Goal: Task Accomplishment & Management: Manage account settings

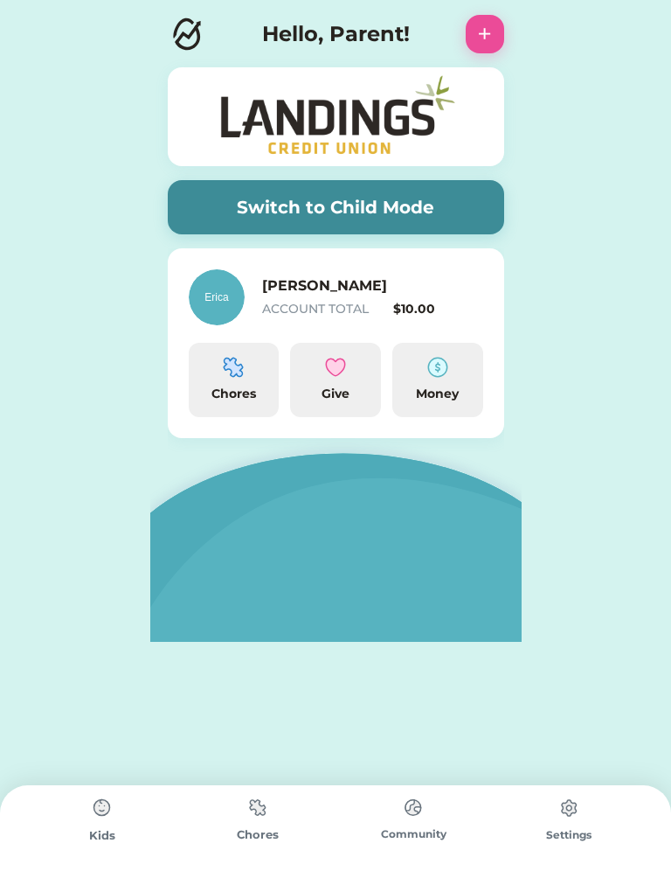
click at [434, 376] on img at bounding box center [438, 367] width 21 height 21
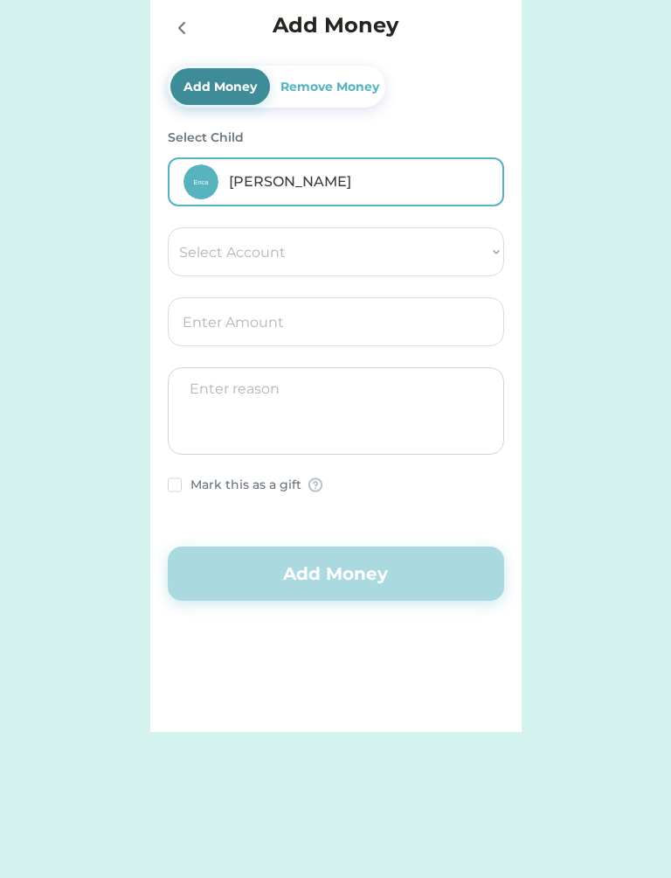
click at [361, 85] on div "Remove Money" at bounding box center [330, 87] width 106 height 18
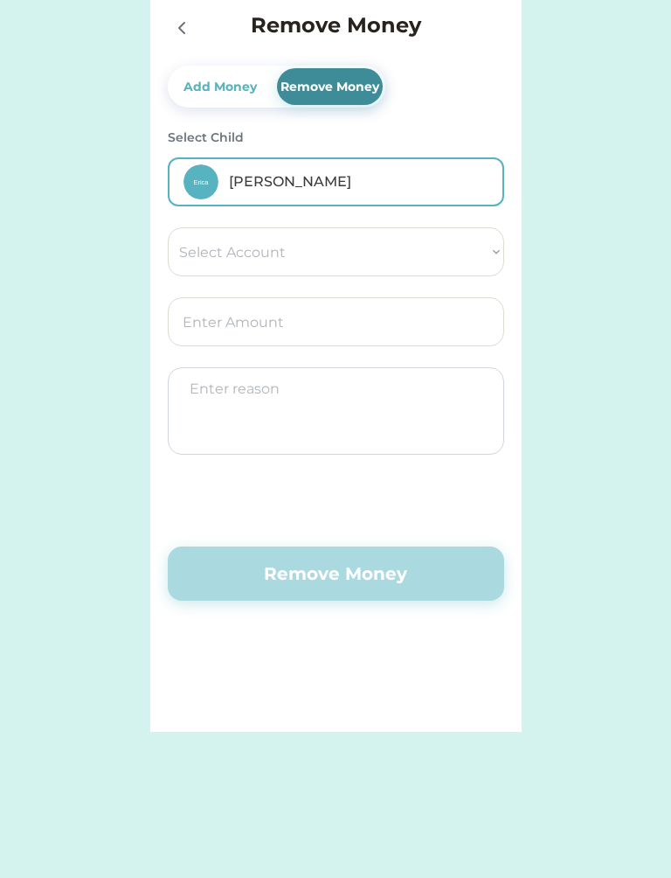
click at [403, 574] on button "Remove Money" at bounding box center [336, 573] width 337 height 54
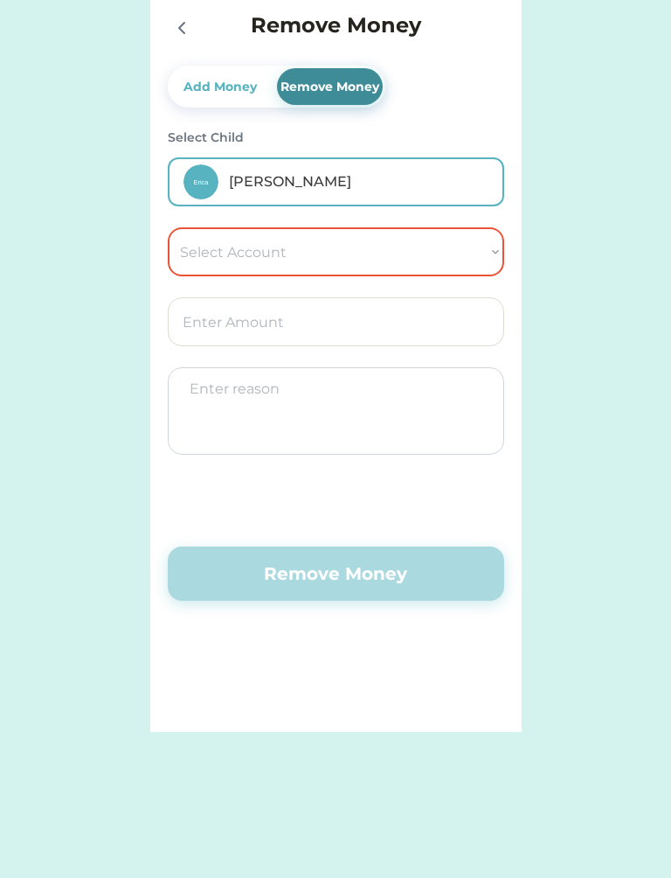
click at [415, 249] on select "Select Account Landings Save Give Spend" at bounding box center [336, 251] width 337 height 49
click at [601, 209] on div "Switch to Child Mode [PERSON_NAME] ACCOUNT TOTAL $10.00 Chores Give Money Remov…" at bounding box center [335, 366] width 671 height 732
click at [233, 80] on div "Add Money" at bounding box center [220, 87] width 80 height 18
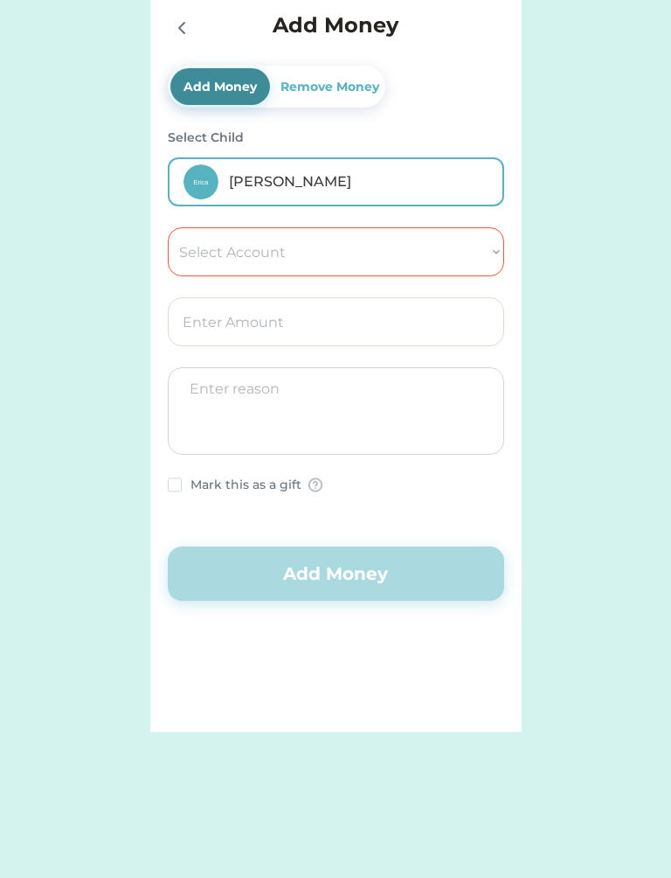
click at [345, 263] on select "Select Account Landings Save Give Spend" at bounding box center [336, 251] width 337 height 49
click at [338, 87] on div "Remove Money" at bounding box center [330, 87] width 106 height 18
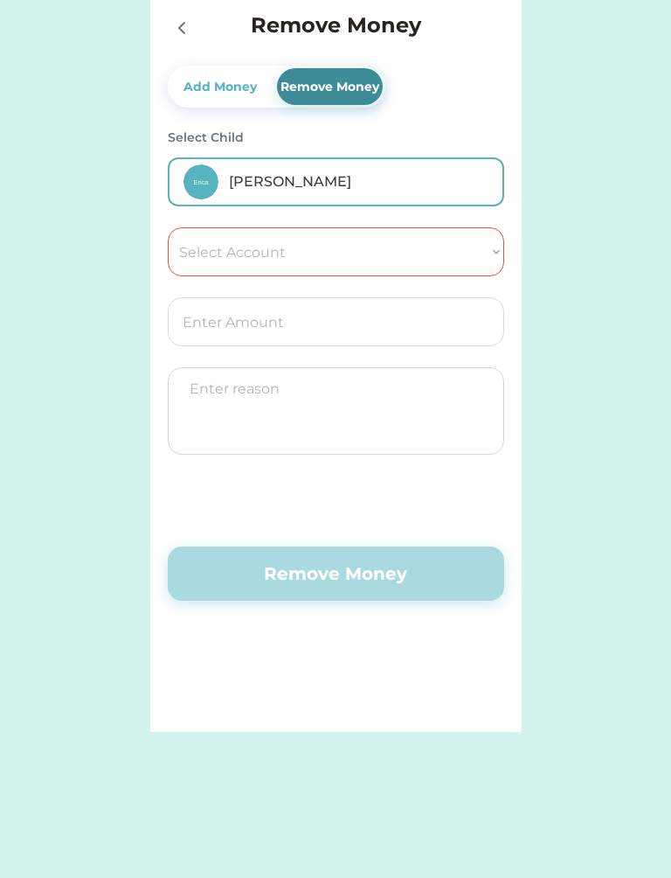
click at [438, 257] on select "Select Account Landings Save Give Spend" at bounding box center [336, 251] width 337 height 49
select select ""1348695171700984260__LOOKUP__1758375334421x456925702236173000""
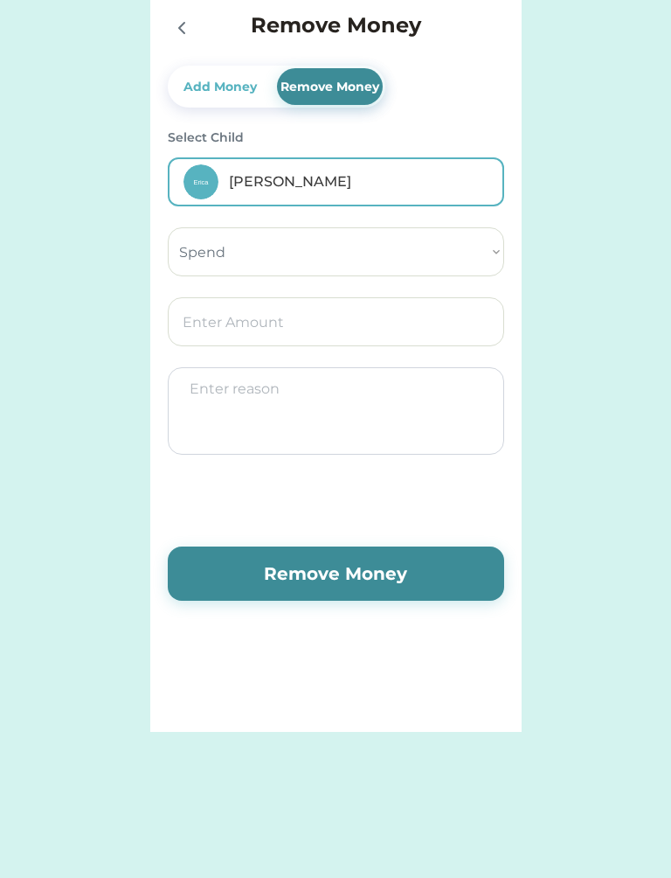
click at [419, 332] on input "input" at bounding box center [336, 321] width 337 height 49
click at [408, 332] on input "input" at bounding box center [336, 321] width 337 height 49
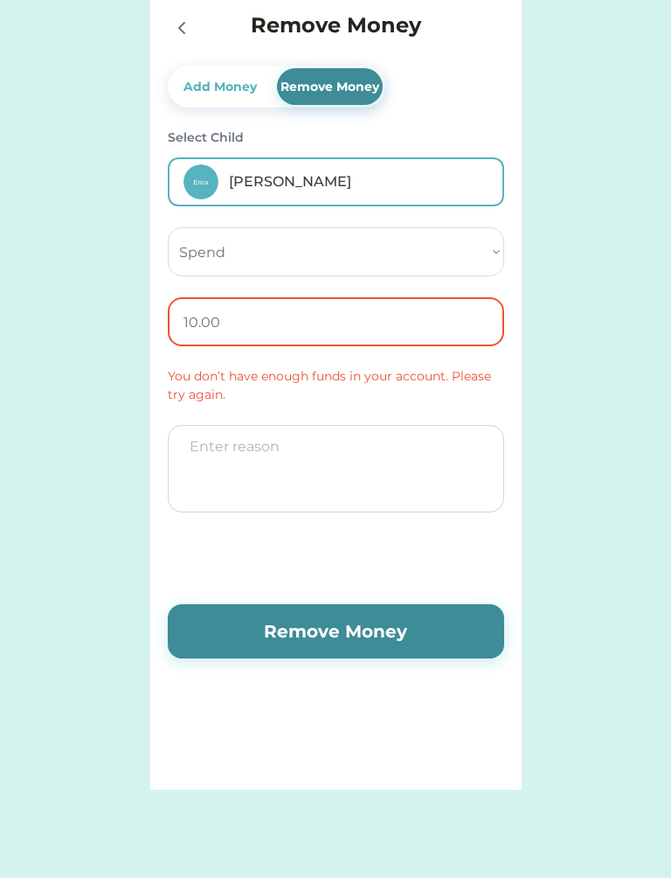
click at [275, 320] on input "input" at bounding box center [336, 321] width 337 height 49
click at [449, 467] on textarea at bounding box center [336, 468] width 337 height 87
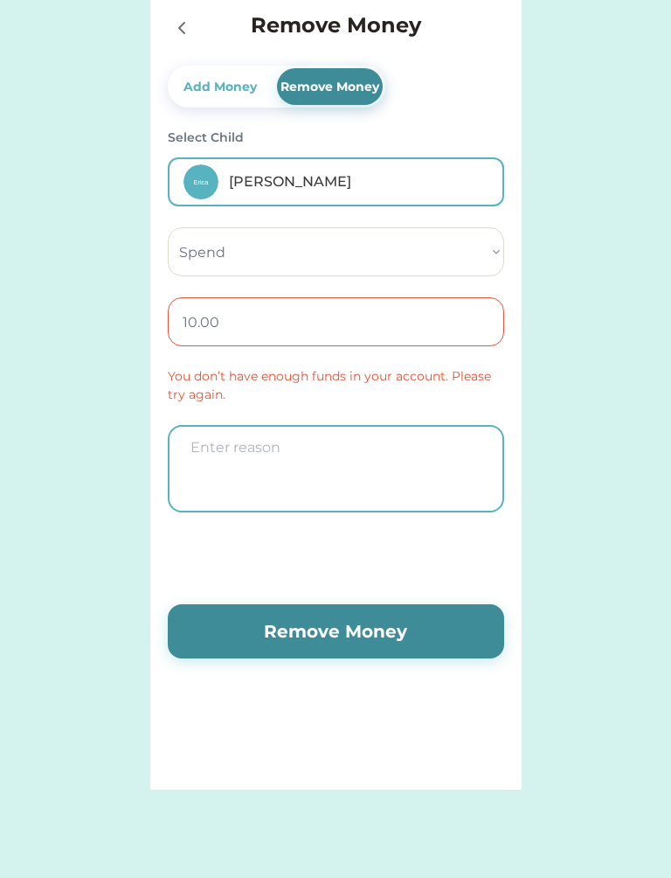
click at [333, 459] on textarea at bounding box center [336, 468] width 337 height 87
click at [192, 328] on input "input" at bounding box center [336, 321] width 337 height 49
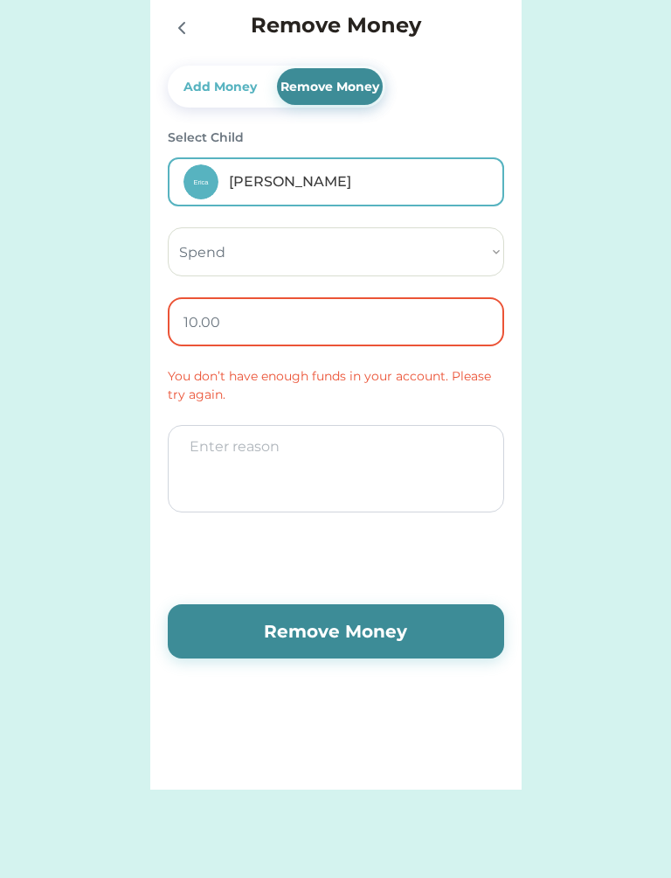
type input "1.00"
click at [372, 455] on textarea at bounding box center [336, 468] width 337 height 87
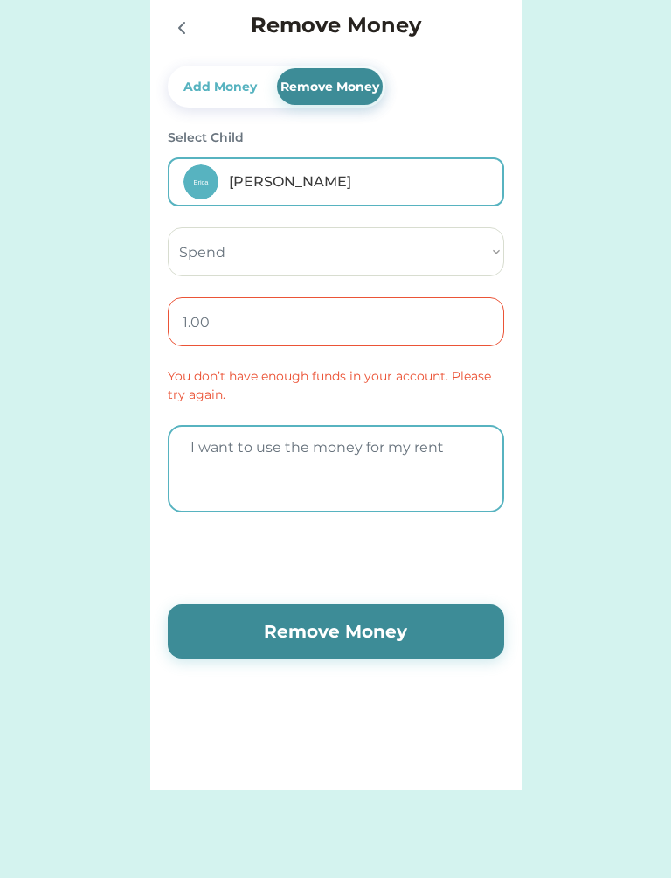
type textarea "I want to use the money for my rent"
click at [663, 463] on div "Switch to Child Mode [PERSON_NAME] ACCOUNT TOTAL $10.00 Chores Give Money Remov…" at bounding box center [335, 394] width 671 height 789
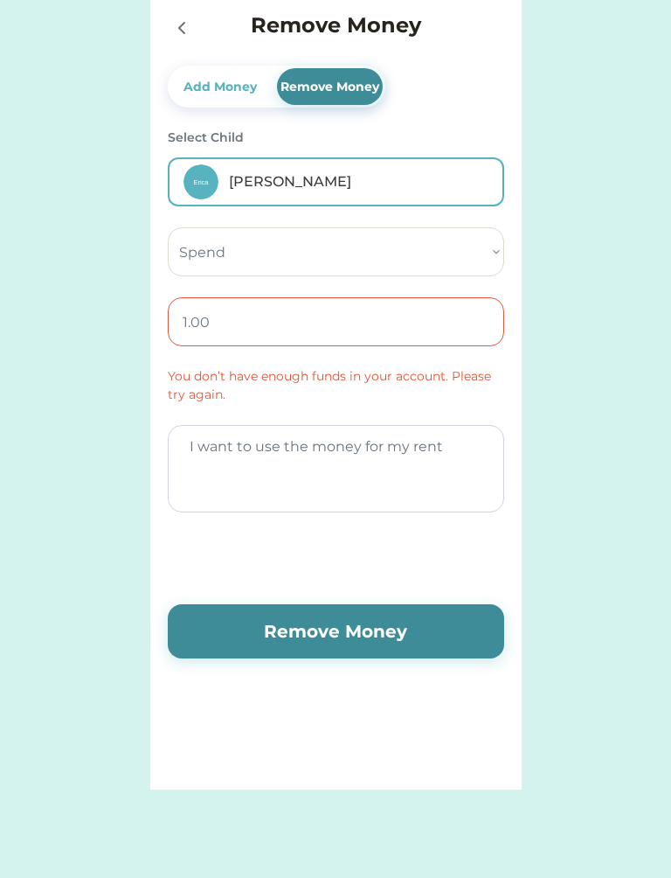
click at [462, 620] on button "Remove Money" at bounding box center [336, 631] width 337 height 54
click at [442, 622] on button "Remove Money" at bounding box center [336, 631] width 337 height 54
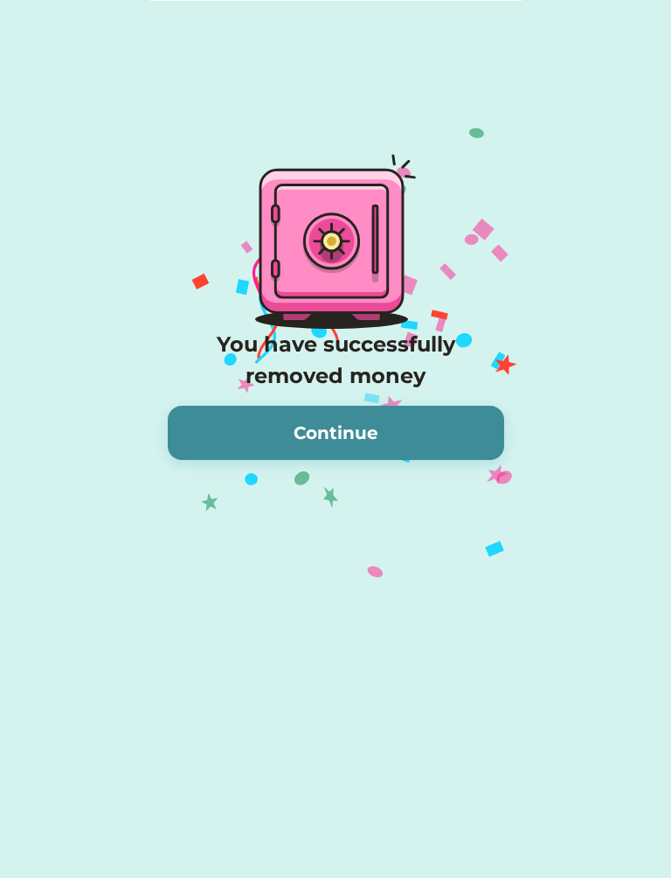
click at [459, 417] on button "Continue" at bounding box center [336, 433] width 337 height 54
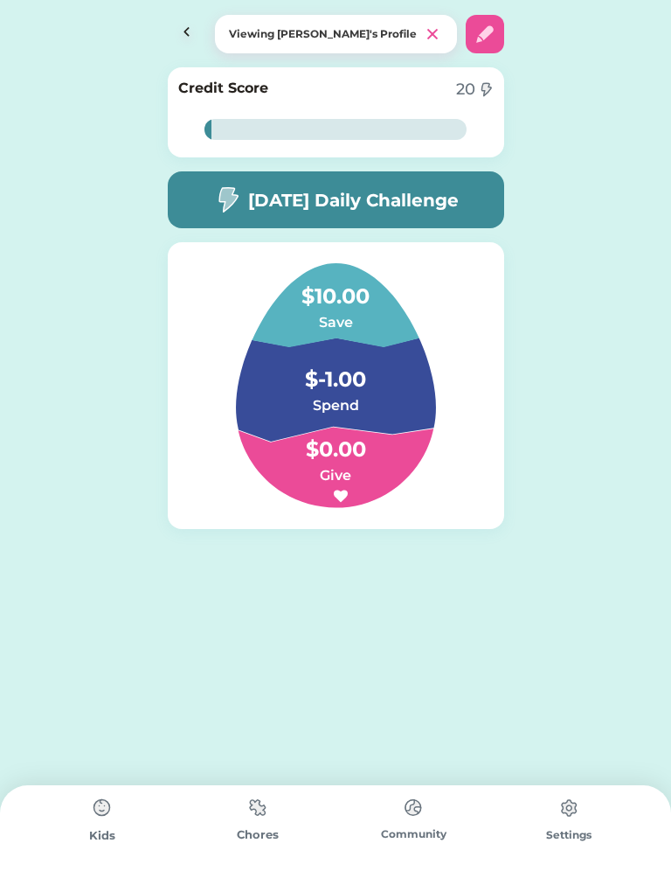
click at [380, 871] on div "Community" at bounding box center [414, 831] width 156 height 93
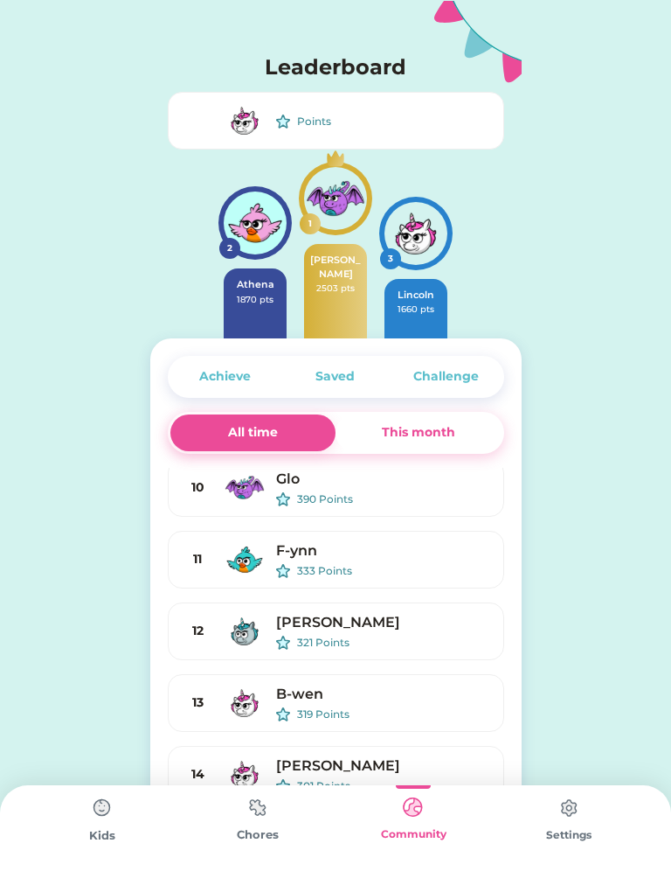
scroll to position [439, 0]
click at [113, 814] on img at bounding box center [102, 807] width 35 height 35
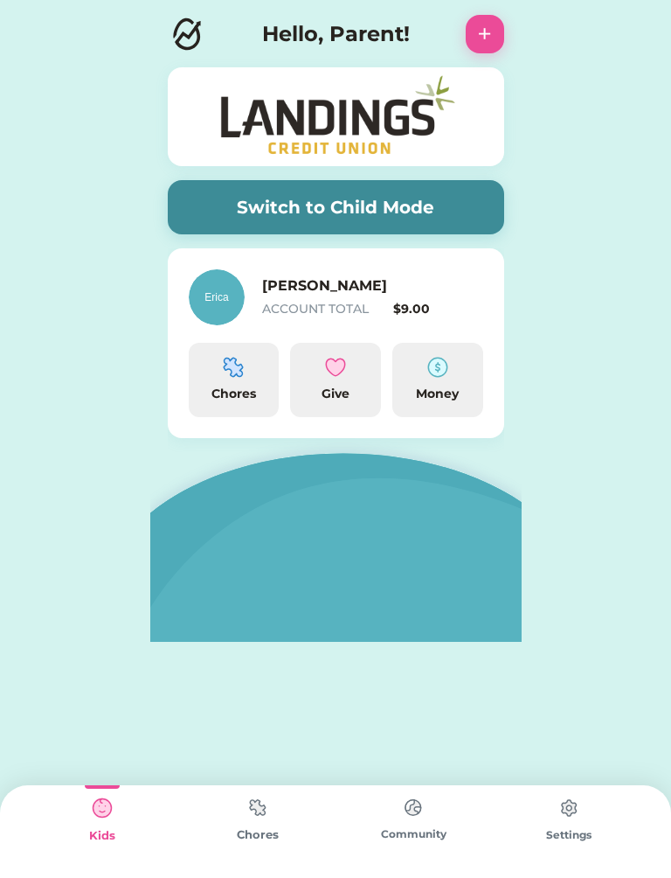
click at [435, 372] on img at bounding box center [438, 367] width 21 height 21
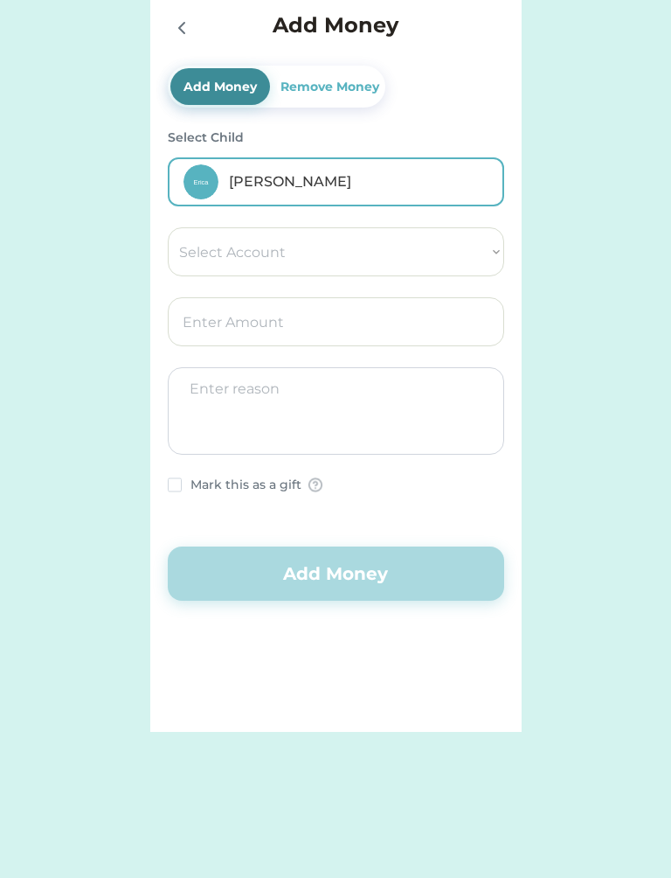
click at [333, 94] on div "Remove Money" at bounding box center [330, 87] width 106 height 18
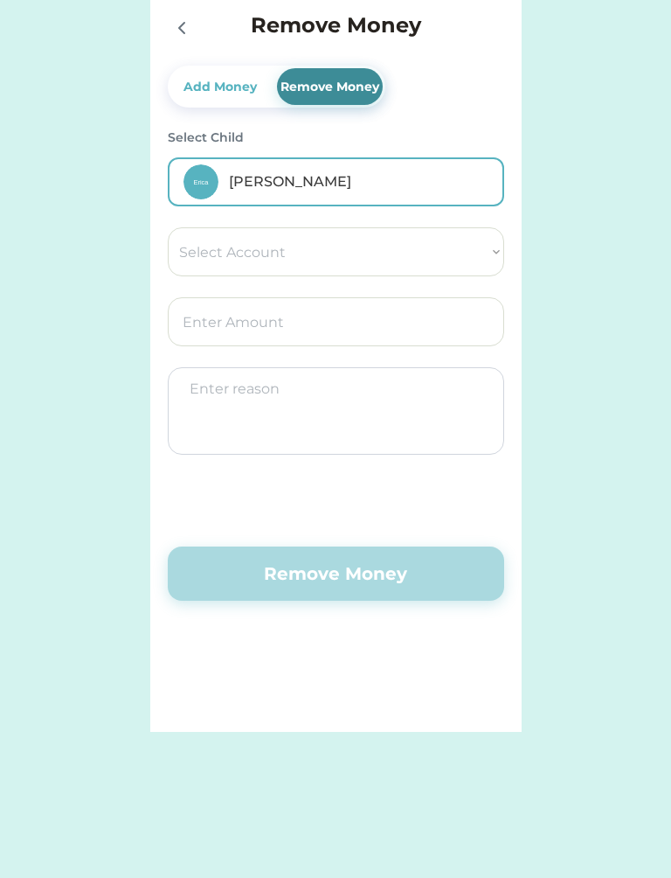
click at [416, 249] on select "Select Account Landings Save Give Spend" at bounding box center [336, 251] width 337 height 49
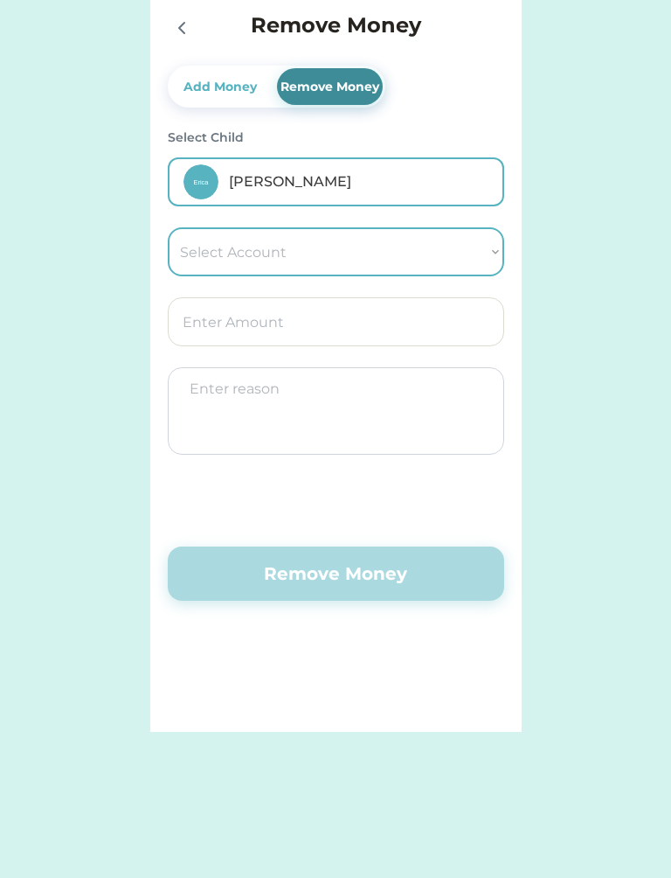
click at [403, 250] on select "Select Account Landings Save Give Spend" at bounding box center [336, 251] width 337 height 49
click at [414, 244] on select "Select Account Landings Save Give Spend" at bounding box center [336, 251] width 337 height 49
select select ""1348695171700984260__LOOKUP__1758375332343x668094498217938700""
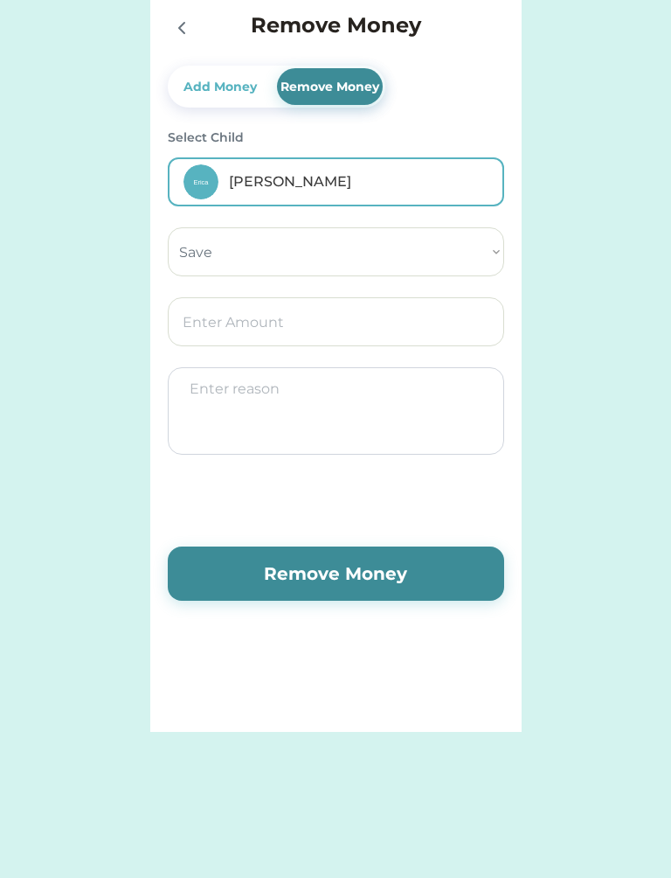
click at [446, 574] on button "Remove Money" at bounding box center [336, 573] width 337 height 54
click at [449, 578] on button "Remove Money" at bounding box center [336, 573] width 337 height 54
click at [443, 573] on button "Remove Money" at bounding box center [336, 573] width 337 height 54
click at [403, 328] on input "input" at bounding box center [336, 321] width 337 height 49
click at [396, 319] on input "input" at bounding box center [336, 321] width 337 height 49
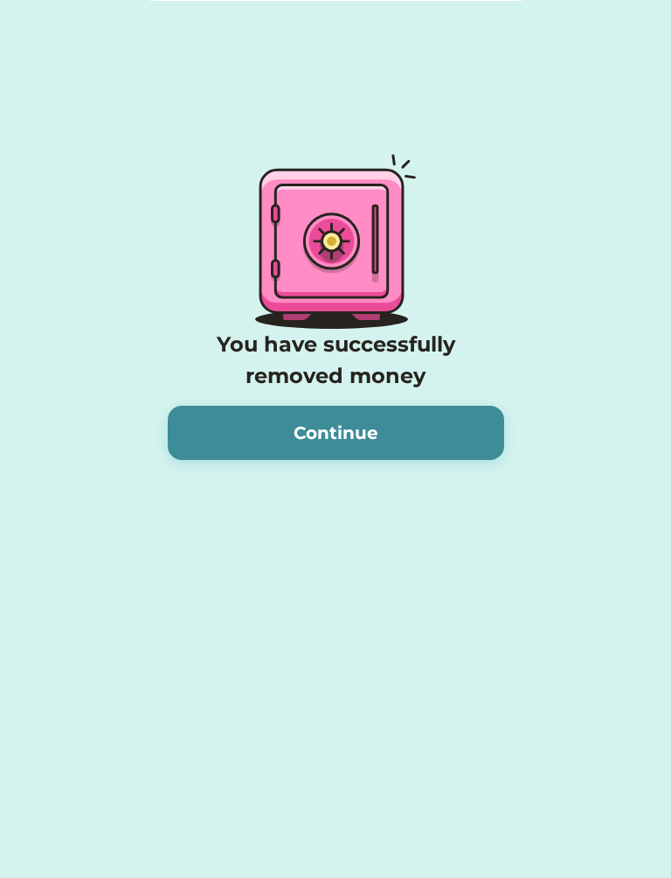
click at [431, 422] on button "Continue" at bounding box center [336, 433] width 337 height 54
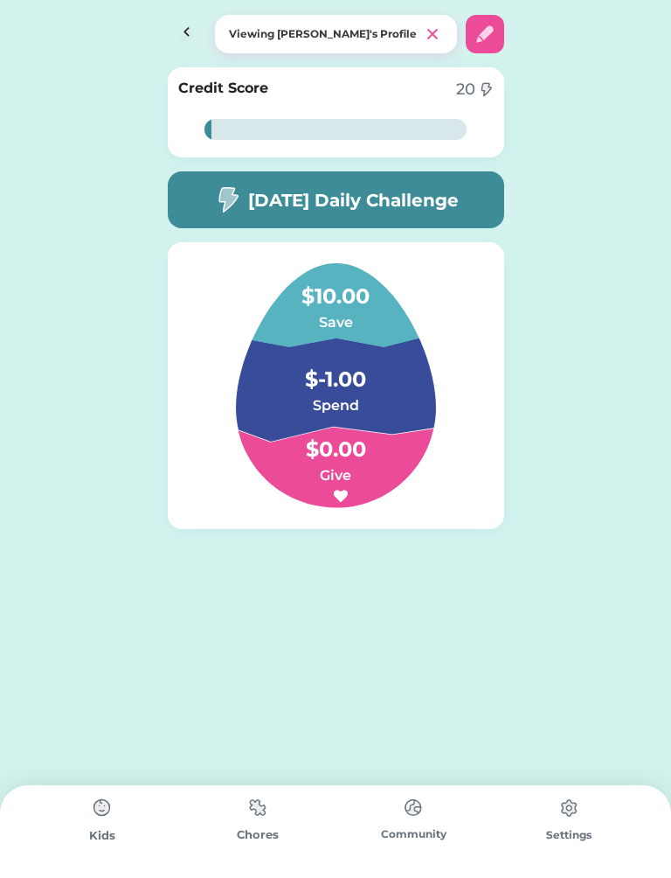
click at [435, 427] on img at bounding box center [336, 385] width 284 height 245
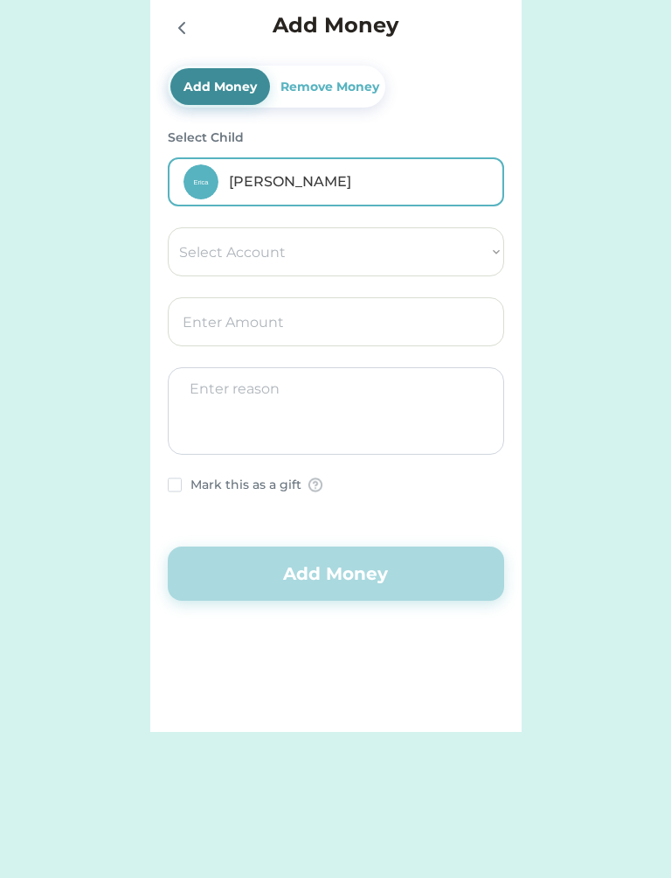
click at [388, 259] on select "Select Account Landings Save Give Spend" at bounding box center [336, 251] width 337 height 49
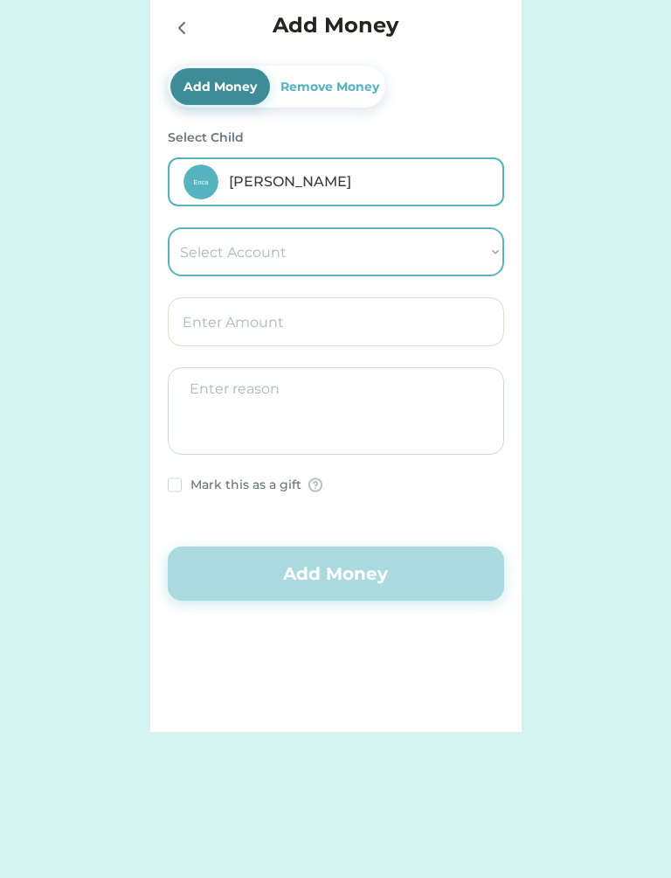
click at [472, 252] on select "Select Account Landings Save Give Spend" at bounding box center [336, 251] width 337 height 49
select select ""1348695171700984260__LOOKUP__1758375334421x456925702236173000""
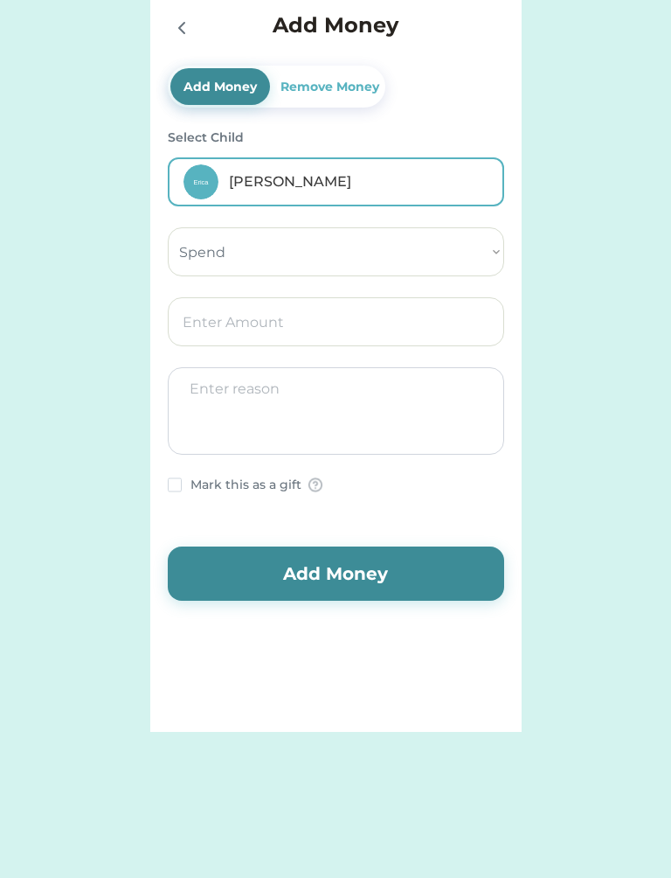
click at [391, 344] on input "input" at bounding box center [336, 321] width 337 height 49
click at [388, 320] on input "input" at bounding box center [336, 321] width 337 height 49
type input "0.90"
click at [395, 419] on textarea at bounding box center [336, 410] width 337 height 87
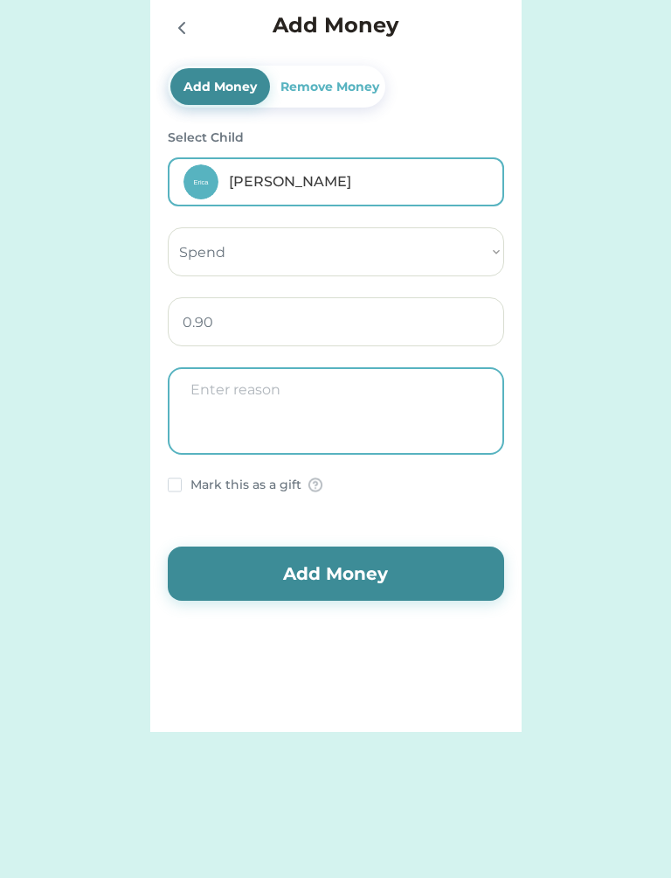
click at [325, 326] on input "input" at bounding box center [336, 321] width 337 height 49
click at [366, 416] on textarea at bounding box center [336, 410] width 337 height 87
select select ""PLACEHOLDER_1427118222253""
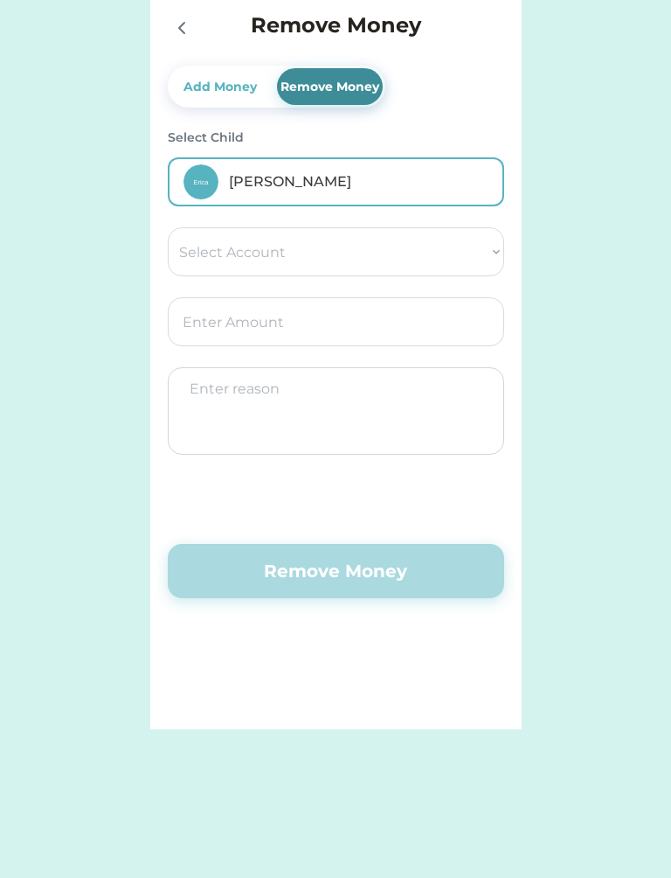
click at [500, 503] on div "Remove Money Add Money Remove Money Select Child [PERSON_NAME] Select Account L…" at bounding box center [336, 365] width 372 height 728
click at [451, 577] on button "Remove Money" at bounding box center [336, 571] width 337 height 54
